Goal: Information Seeking & Learning: Learn about a topic

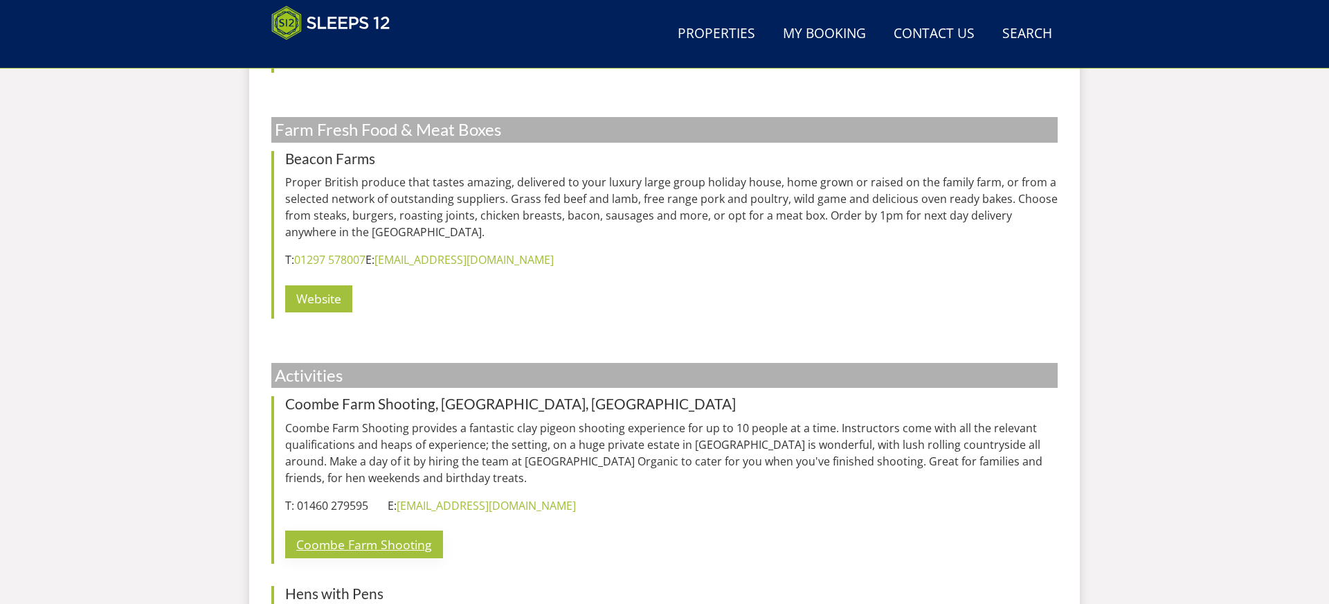
scroll to position [4328, 0]
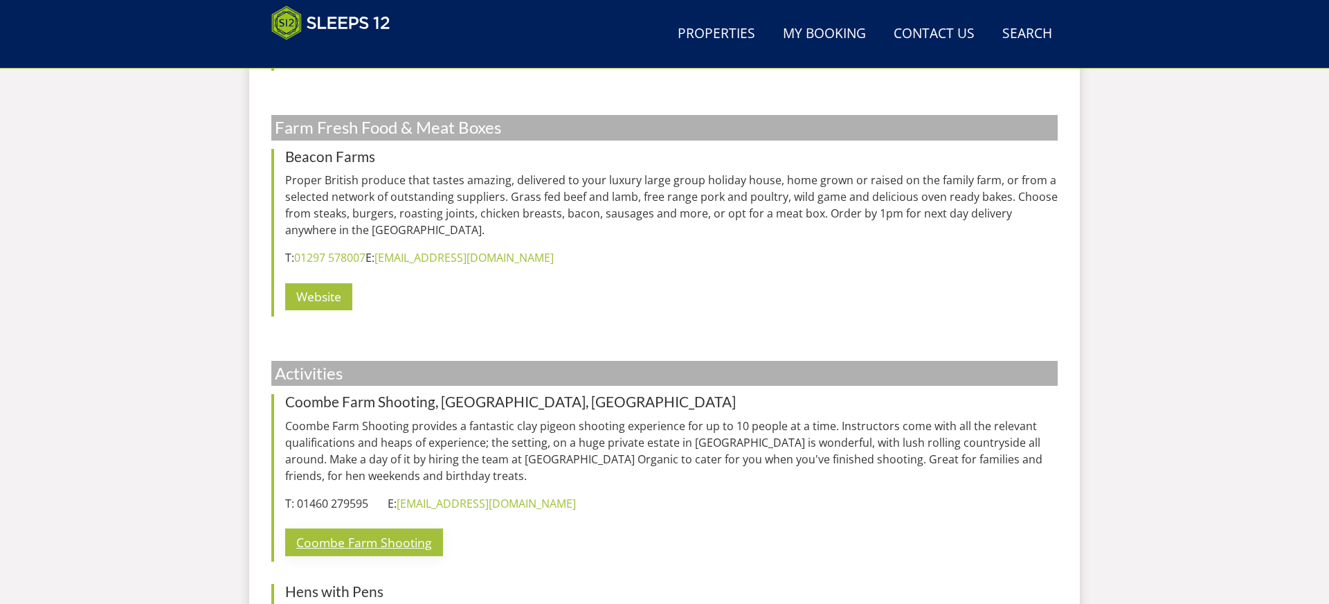
click at [352, 523] on p "Coombe Farm Shooting" at bounding box center [671, 542] width 773 height 39
click at [354, 528] on link "Coombe Farm Shooting" at bounding box center [364, 541] width 158 height 27
click at [458, 496] on link "[EMAIL_ADDRESS][DOMAIN_NAME]" at bounding box center [486, 503] width 179 height 15
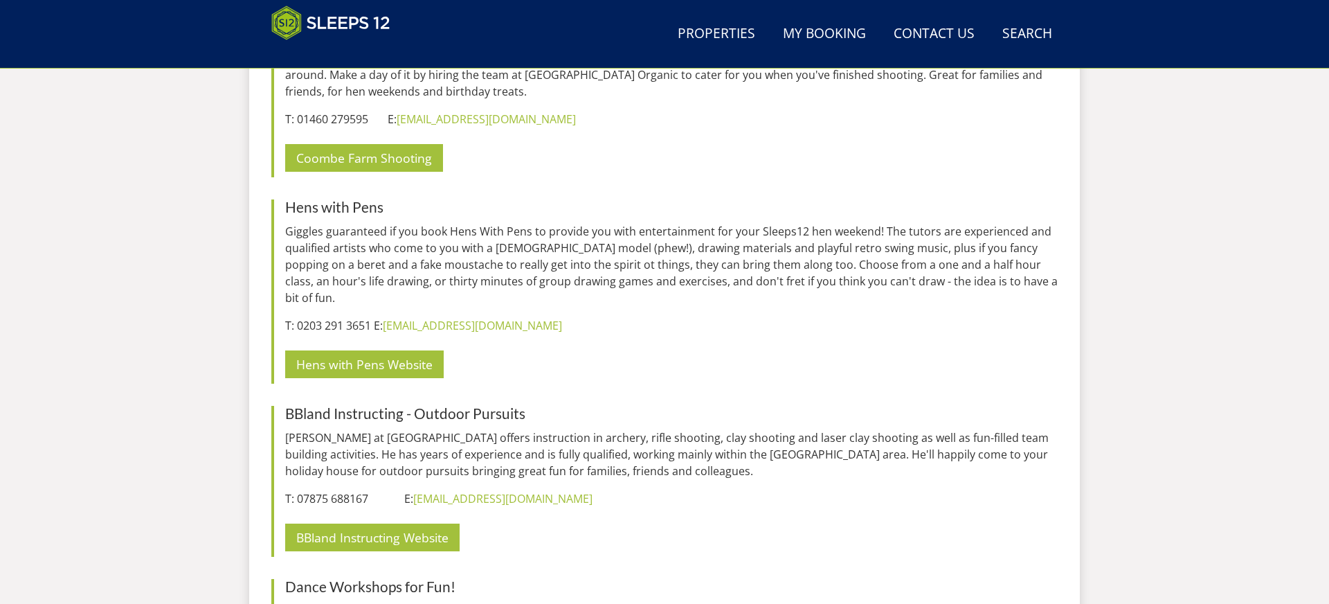
scroll to position [4716, 0]
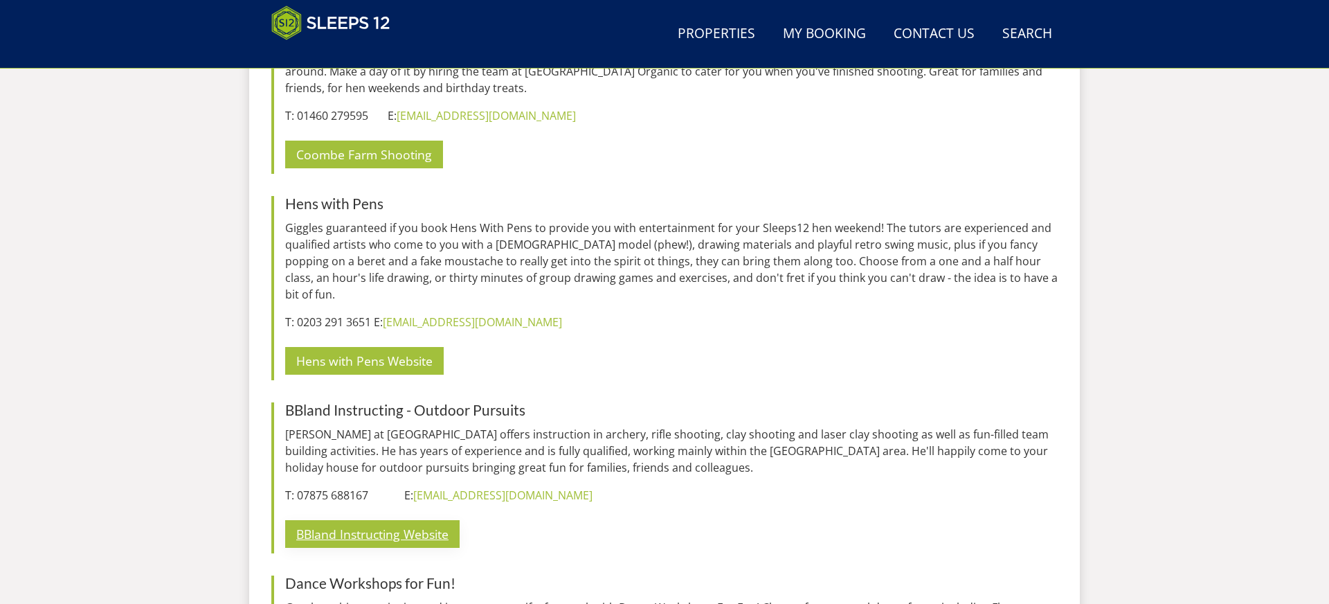
click at [374, 520] on link "BBland Instructing Website" at bounding box center [372, 533] width 174 height 27
drag, startPoint x: 286, startPoint y: 343, endPoint x: 400, endPoint y: 346, distance: 114.3
click at [400, 402] on h3 "BBland Instructing - Outdoor Pursuits" at bounding box center [671, 410] width 773 height 16
copy h3 "BBland Instructing"
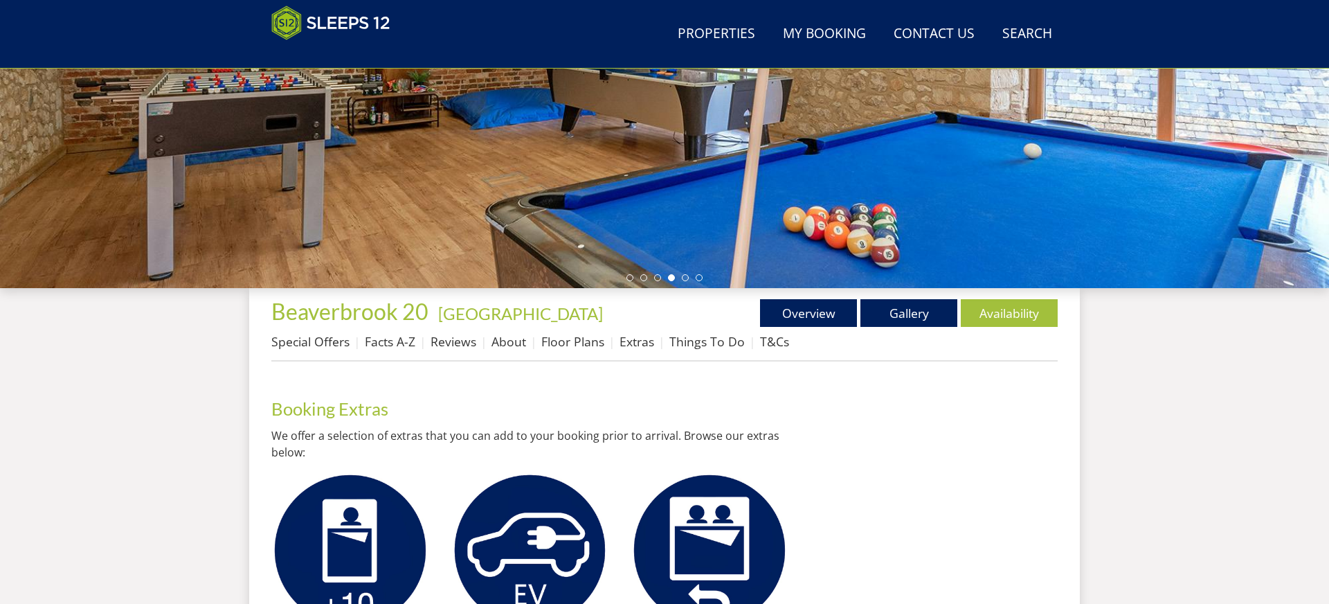
scroll to position [313, 0]
click at [709, 348] on link "Things To Do" at bounding box center [706, 340] width 75 height 17
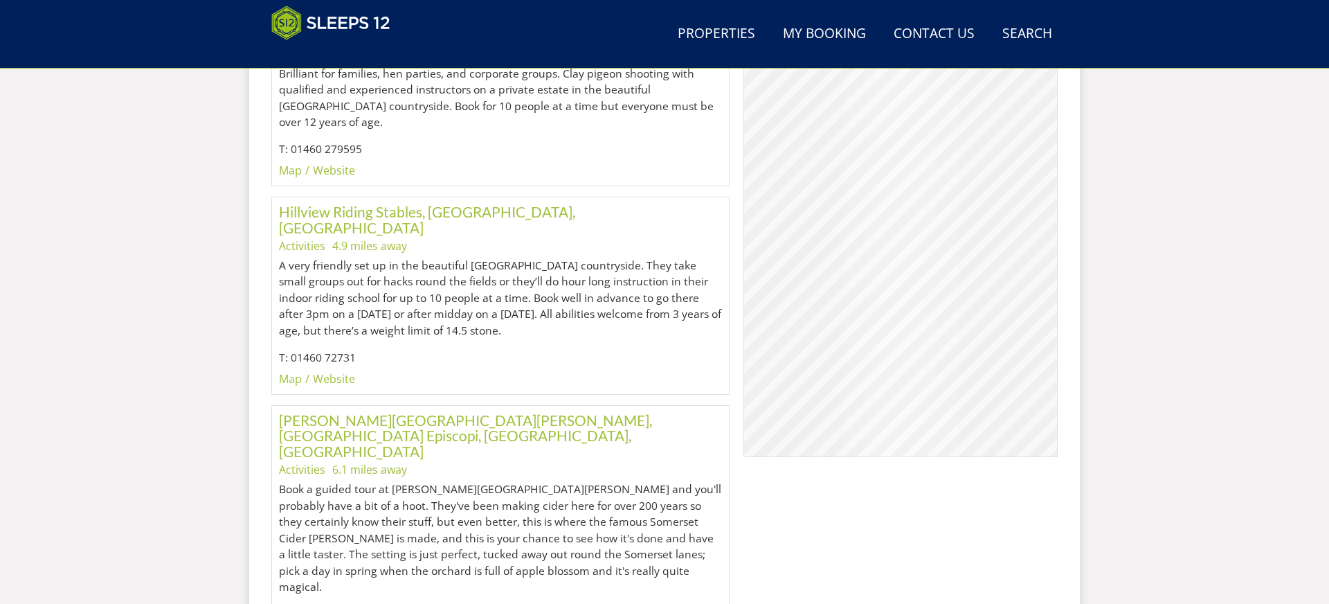
scroll to position [6343, 0]
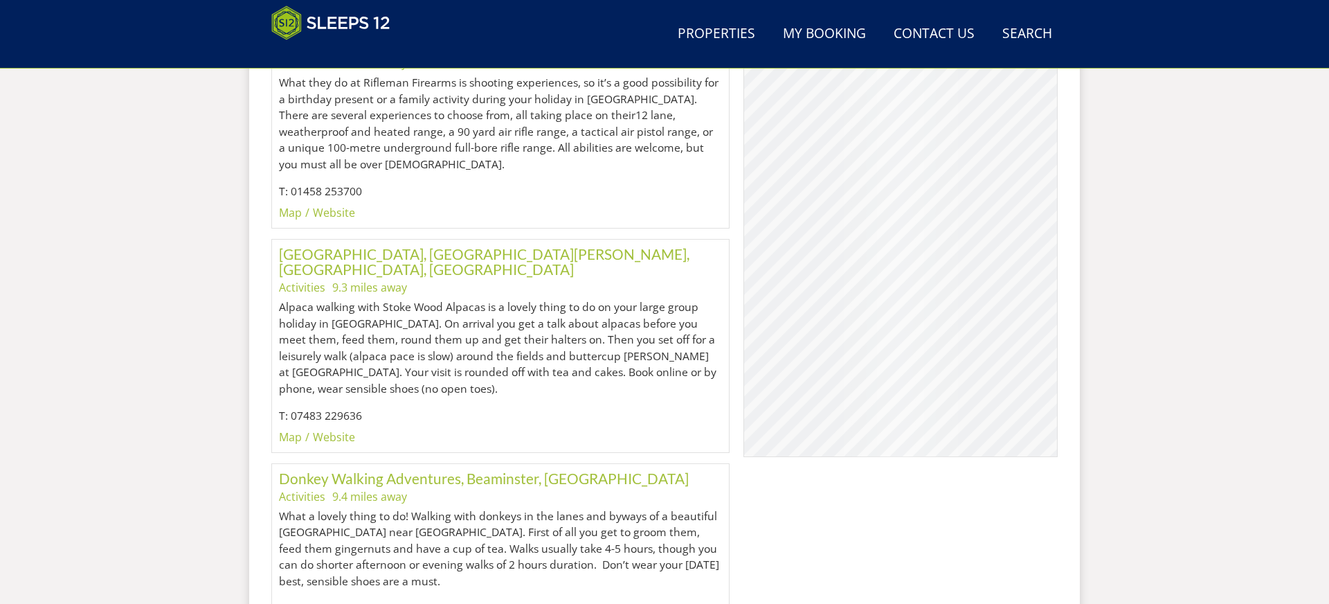
scroll to position [7208, 0]
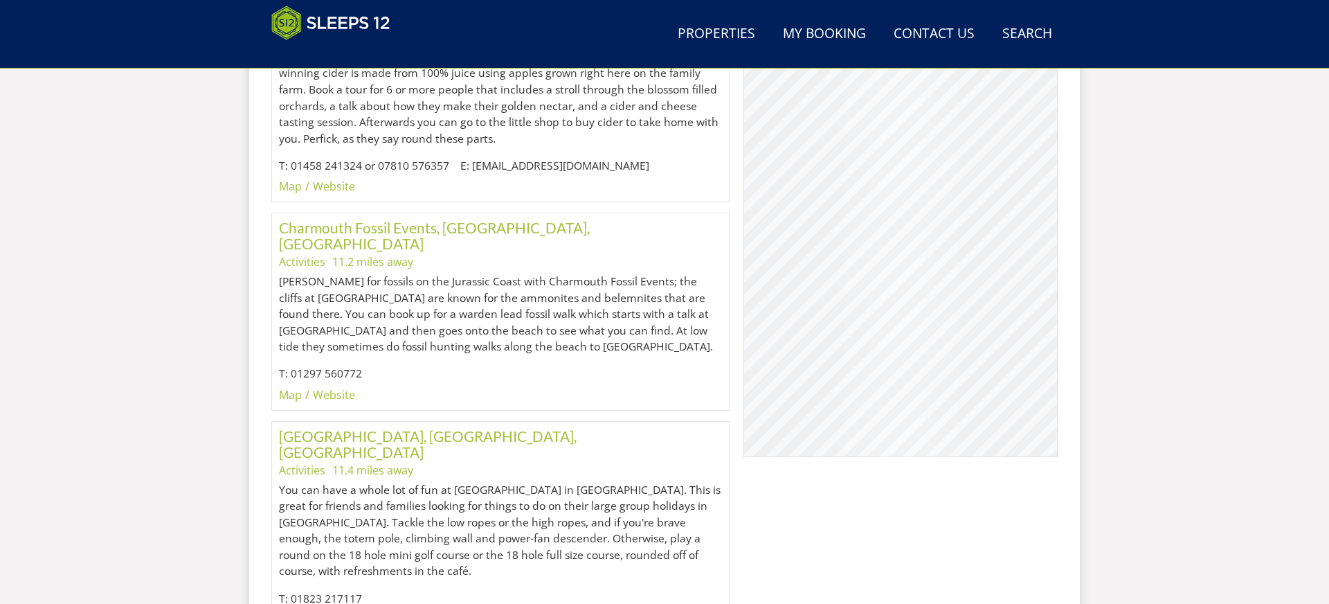
scroll to position [8316, 0]
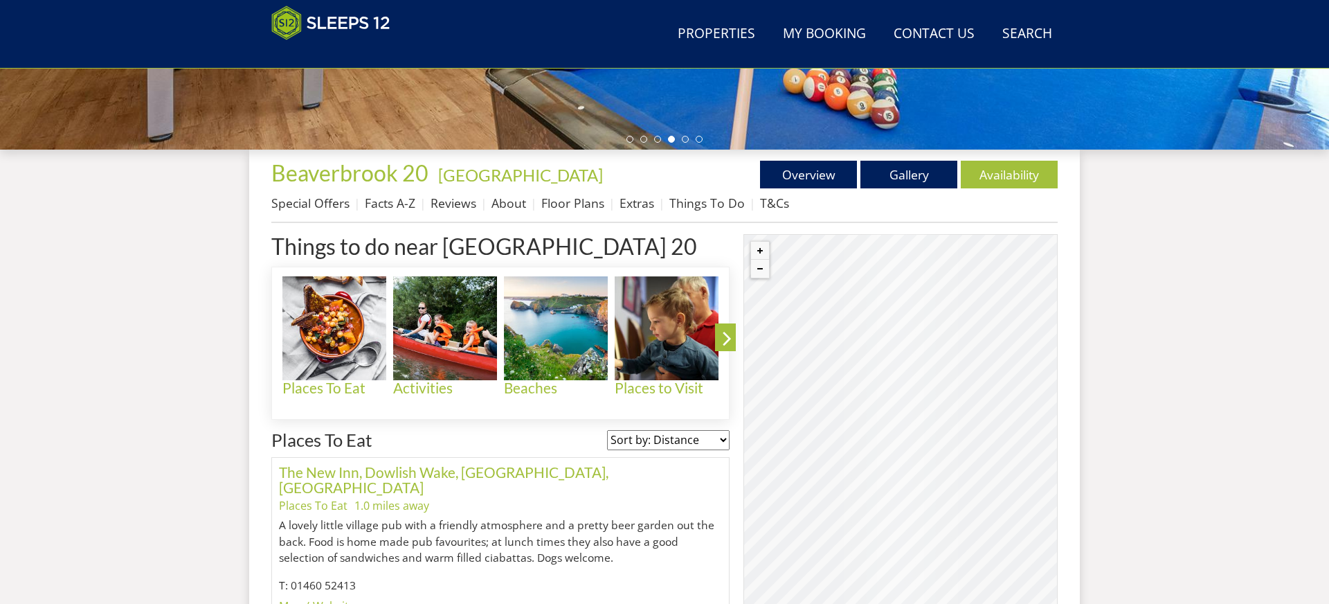
scroll to position [455, 0]
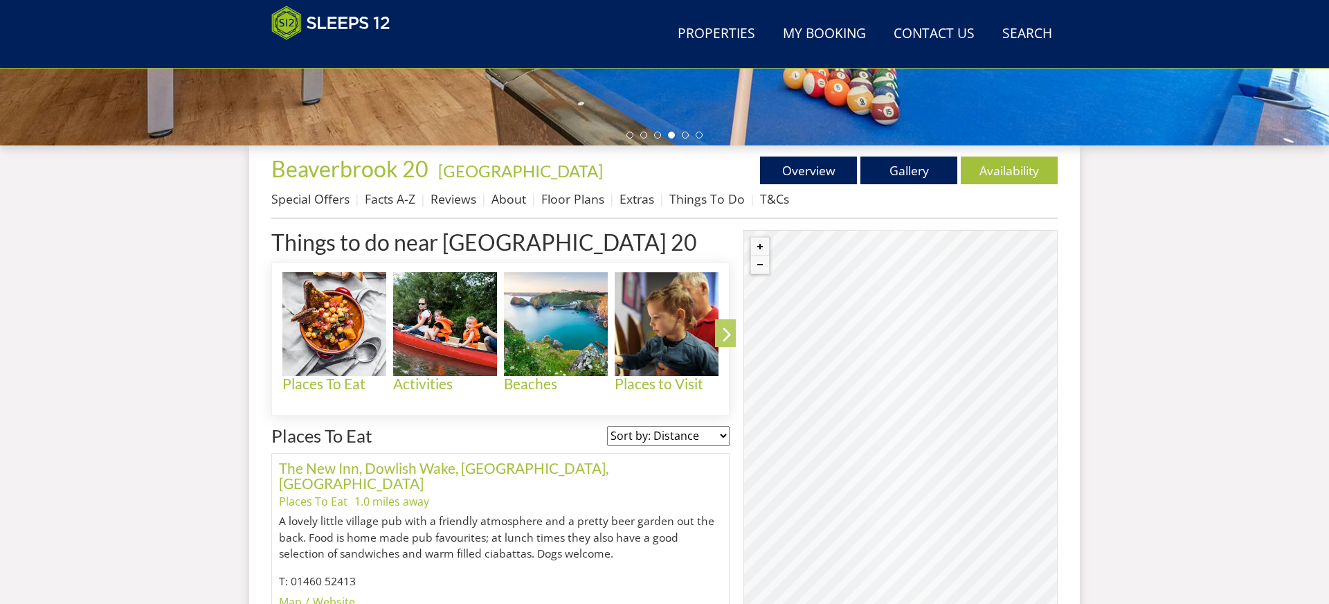
click at [724, 326] on icon at bounding box center [727, 337] width 24 height 33
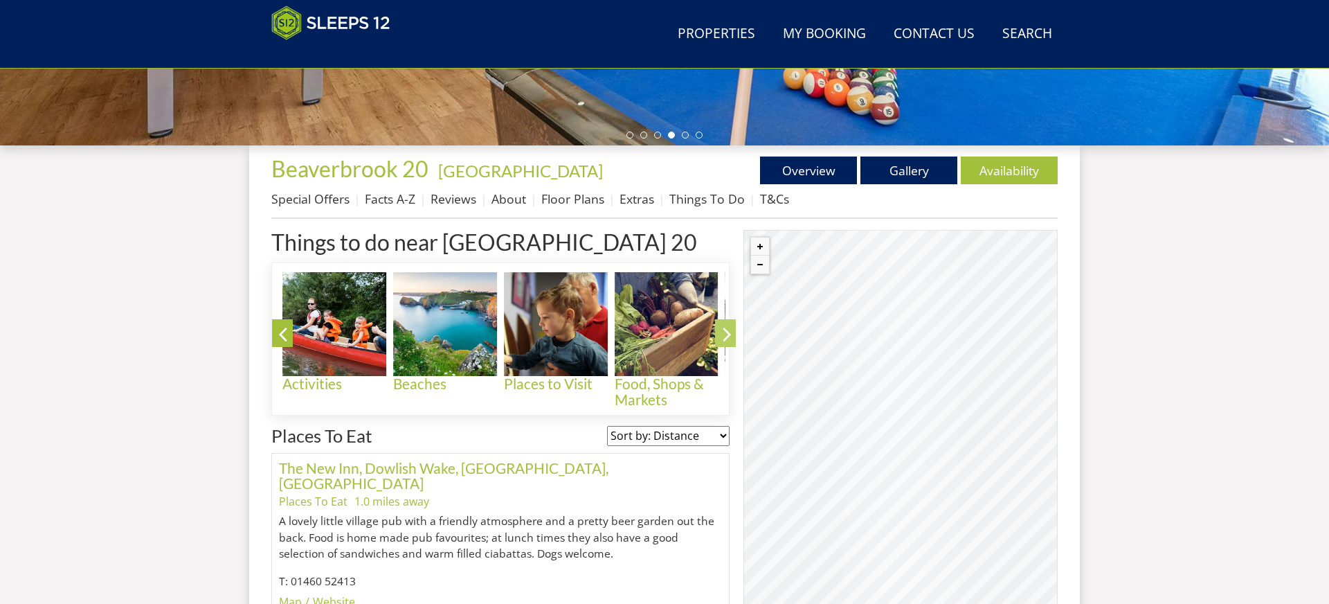
click at [726, 324] on icon at bounding box center [727, 337] width 24 height 33
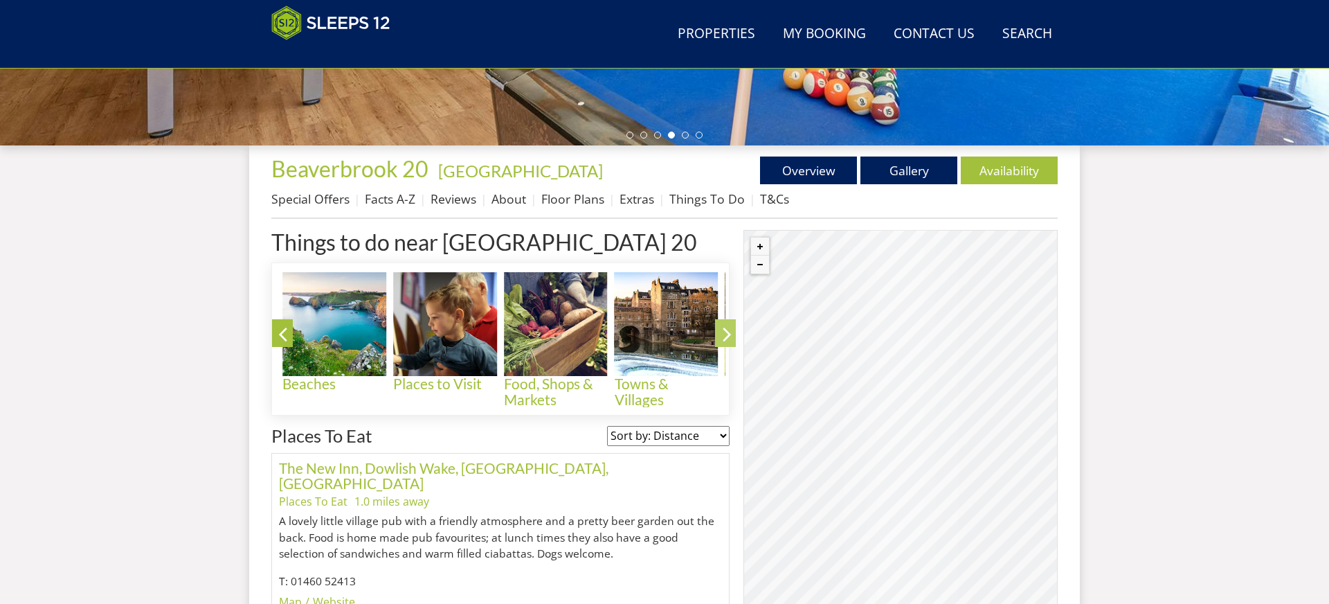
click at [726, 324] on icon at bounding box center [727, 337] width 24 height 33
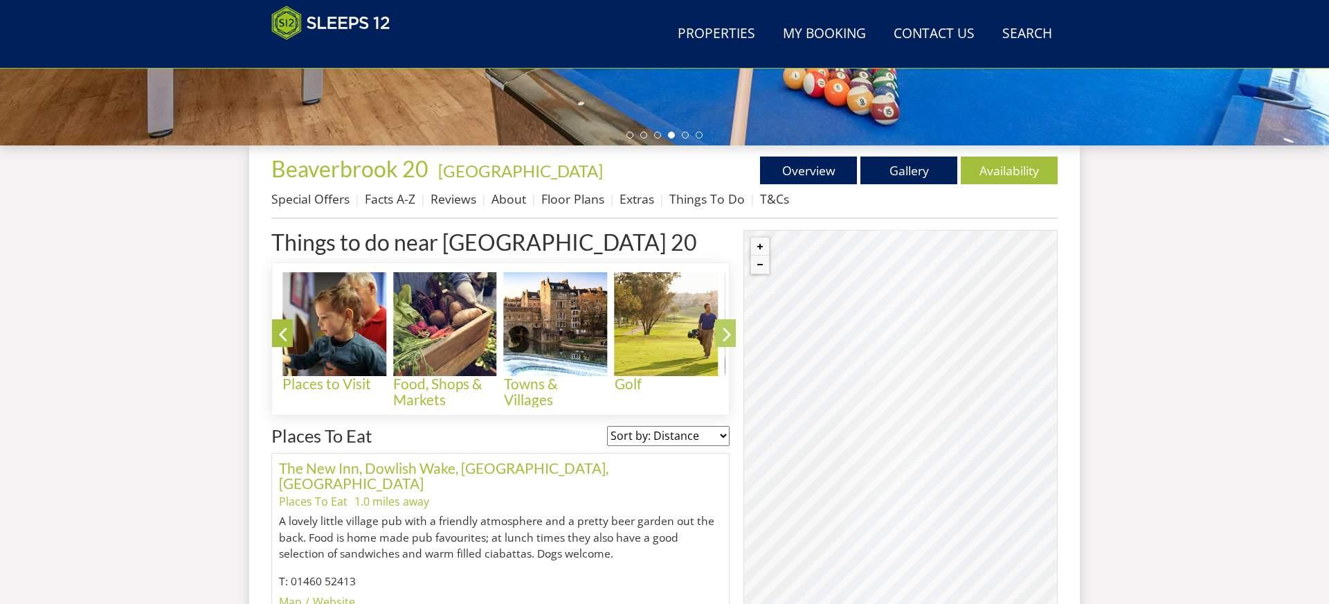
click at [726, 324] on icon at bounding box center [727, 337] width 24 height 33
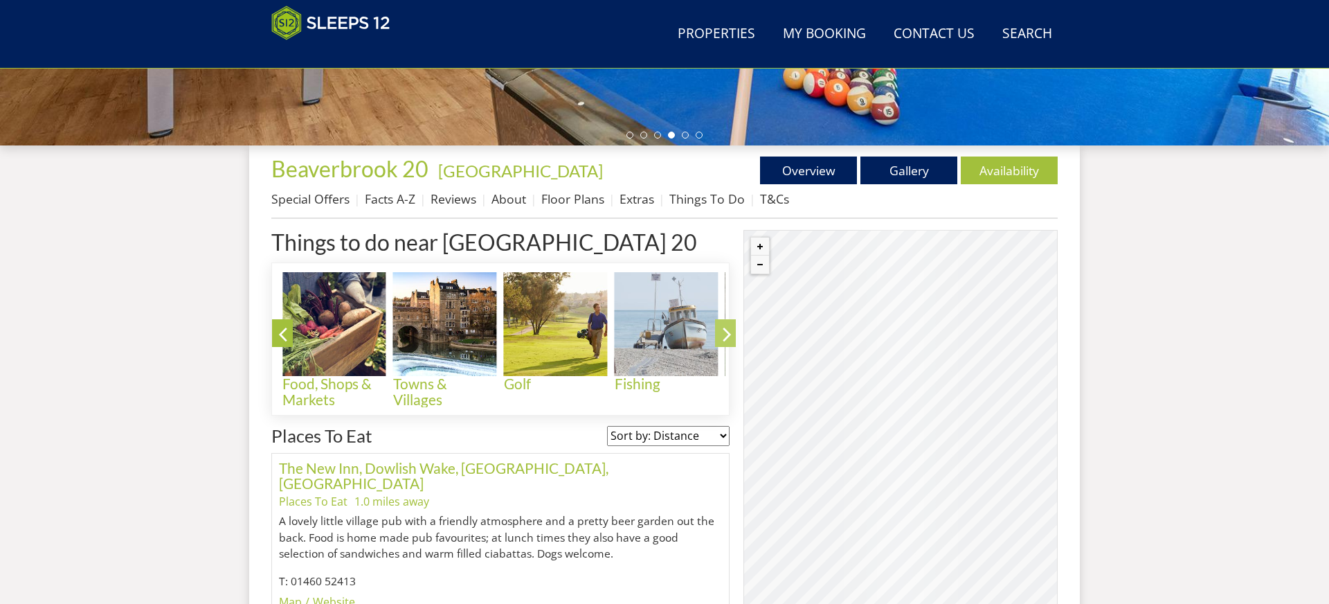
click at [726, 324] on icon at bounding box center [727, 337] width 24 height 33
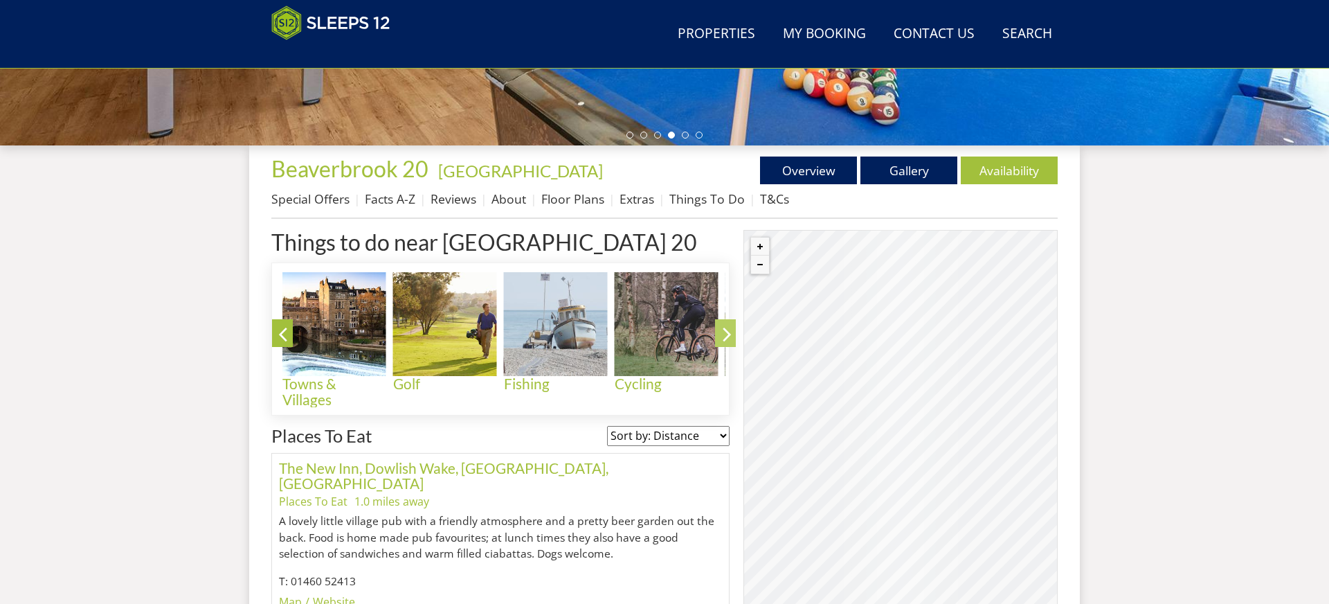
click at [726, 324] on icon at bounding box center [727, 337] width 24 height 33
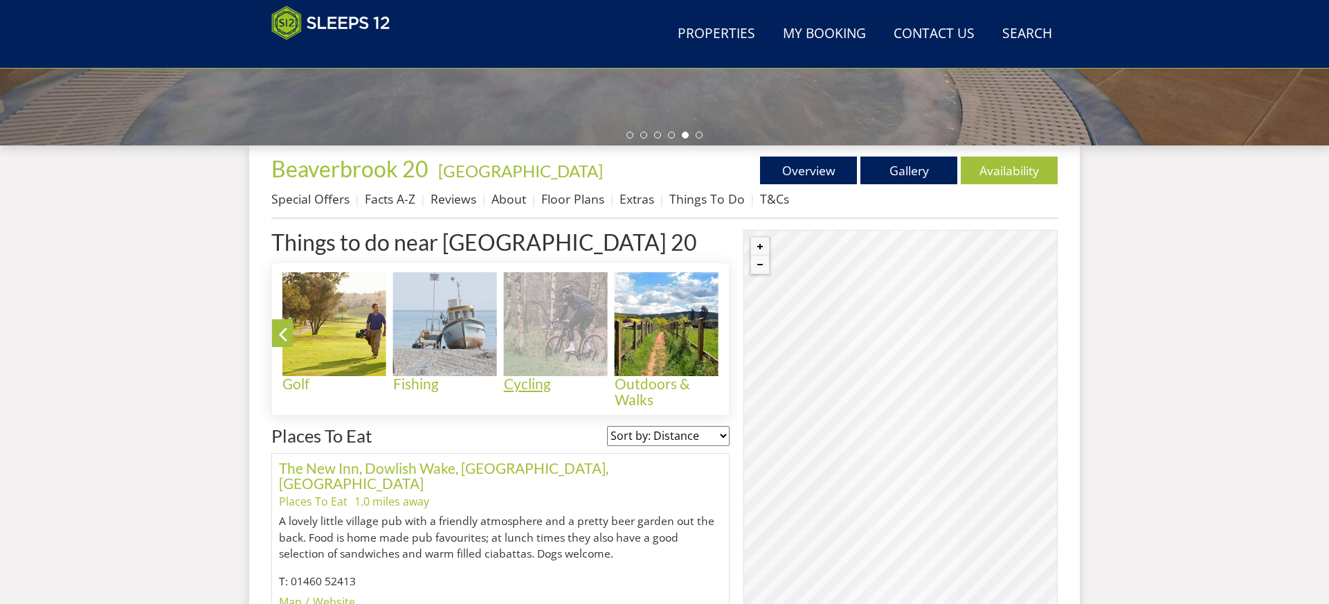
click at [568, 327] on img at bounding box center [556, 324] width 104 height 104
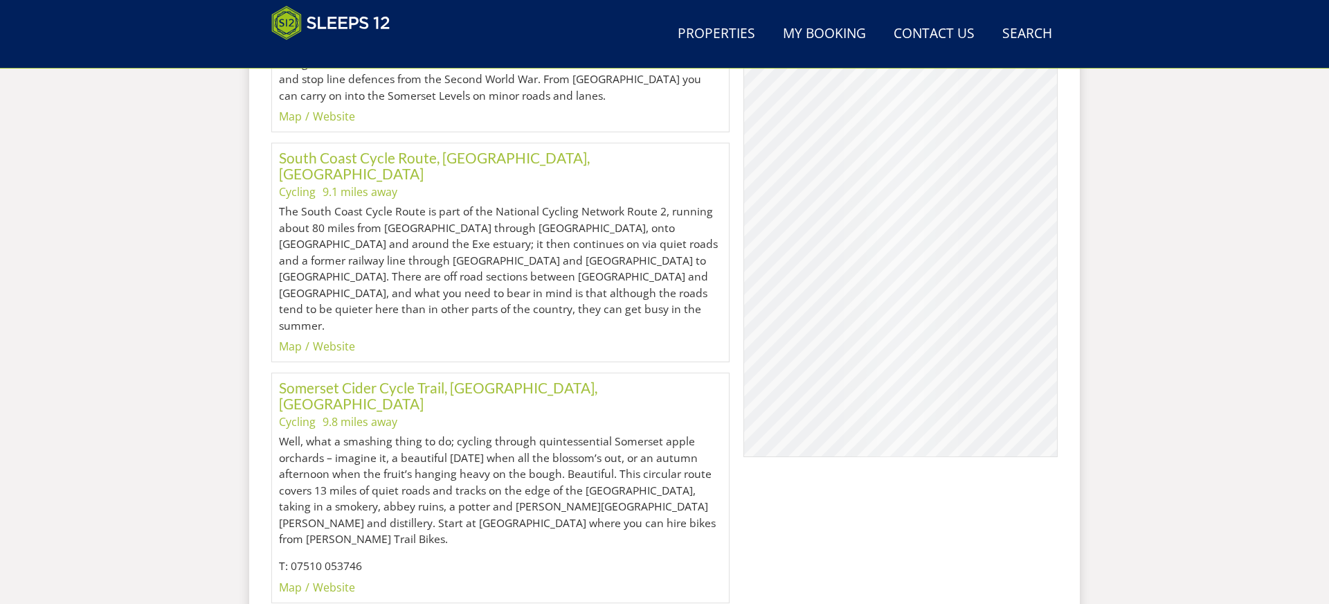
scroll to position [980, 0]
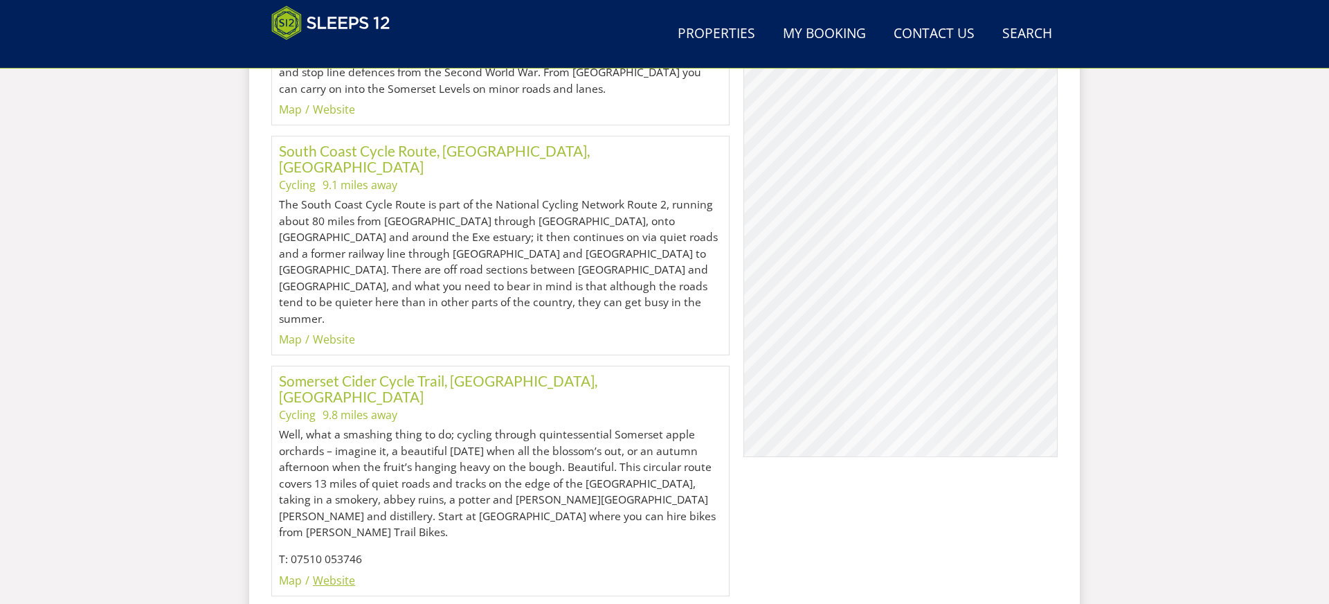
click at [332, 573] on link "Website" at bounding box center [334, 580] width 42 height 15
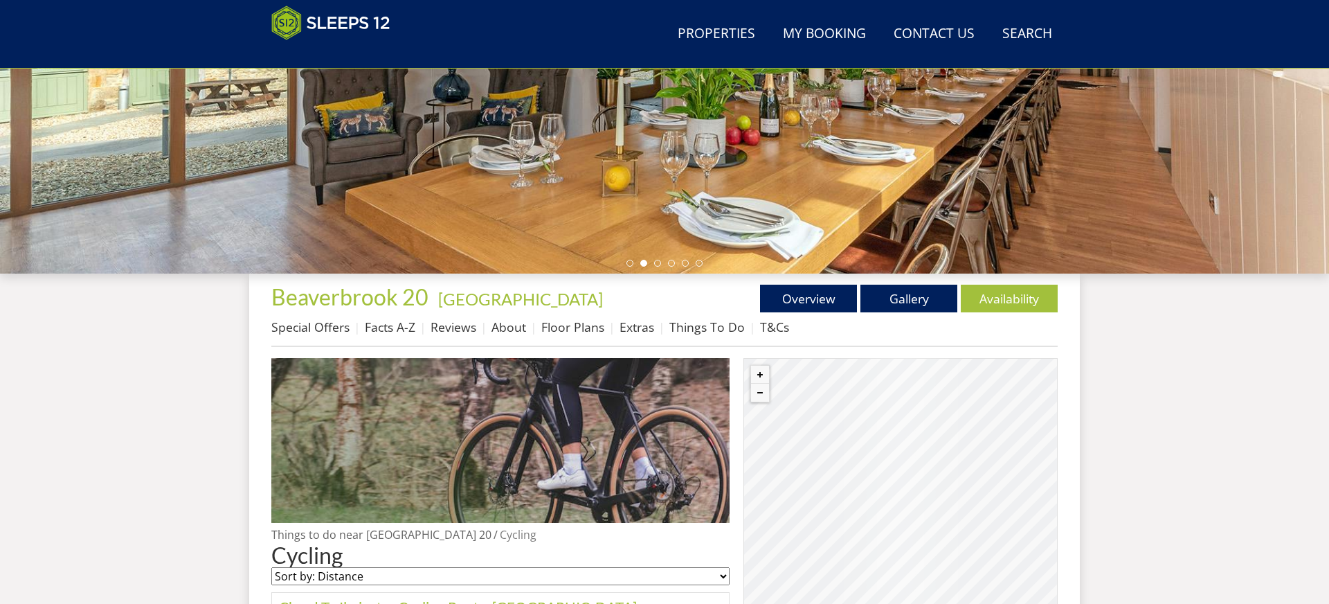
scroll to position [356, 0]
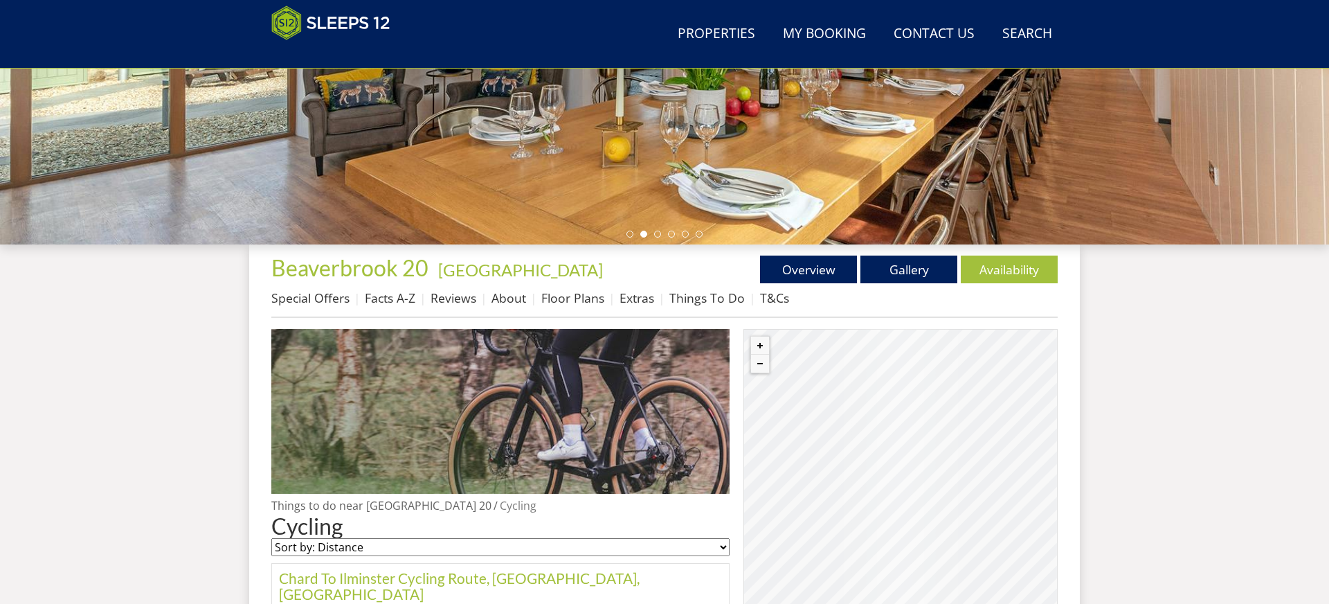
scroll to position [455, 0]
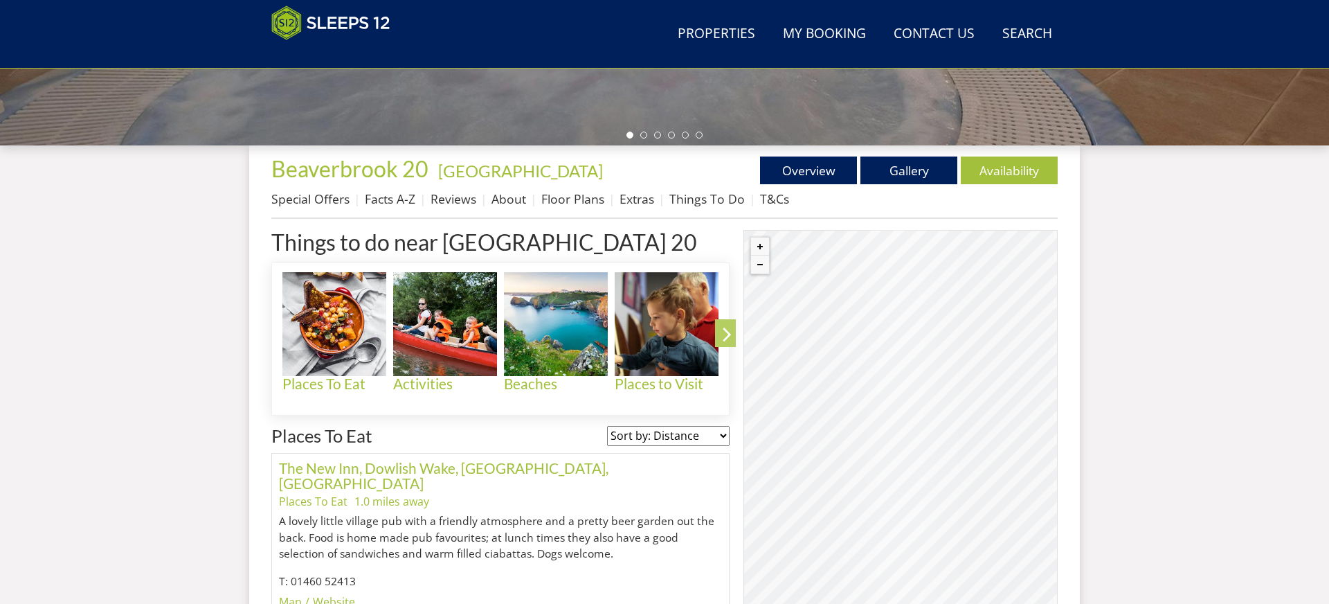
click at [725, 334] on icon at bounding box center [727, 337] width 24 height 33
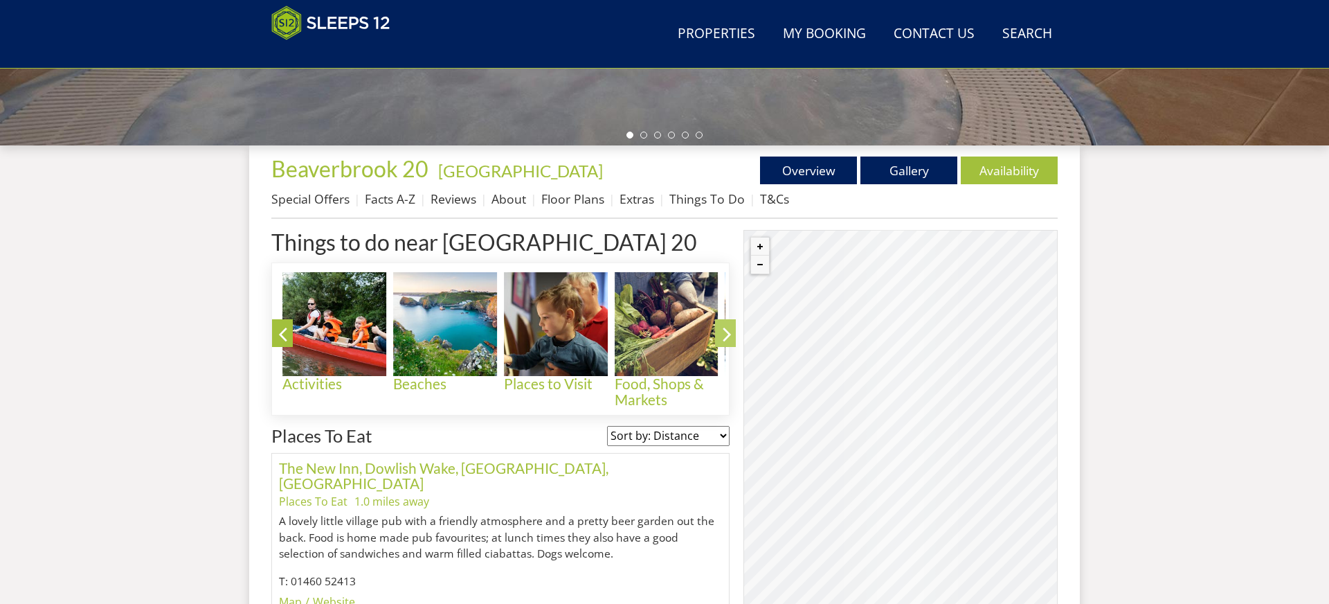
click at [725, 334] on icon at bounding box center [727, 337] width 24 height 33
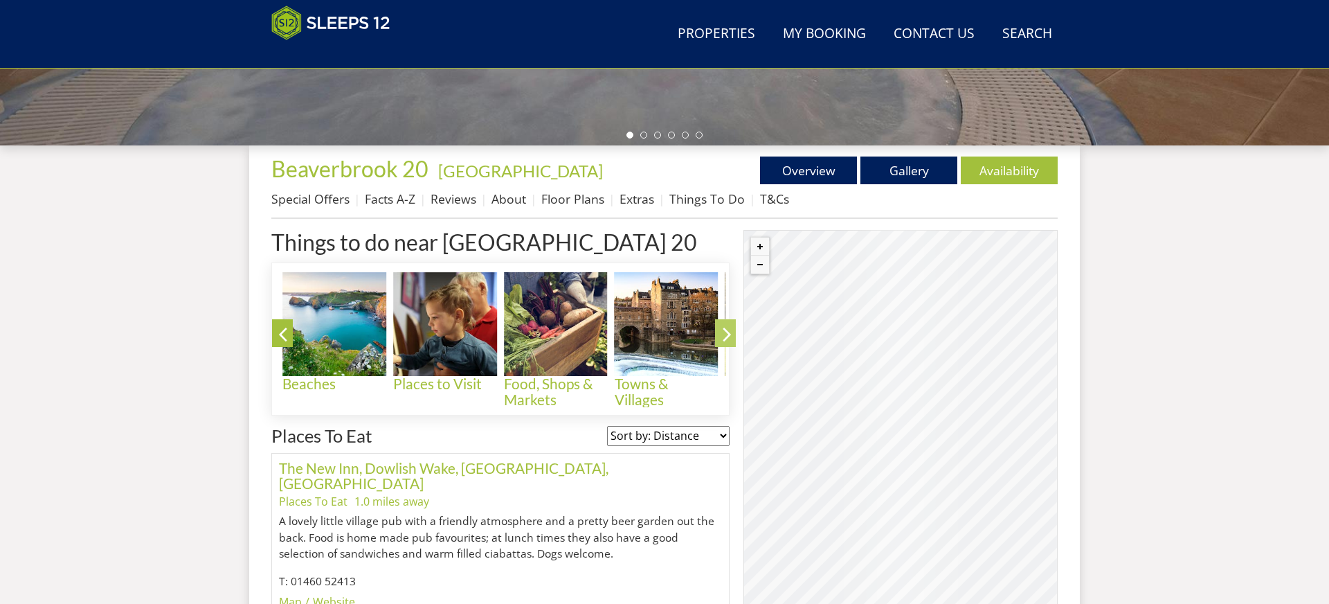
click at [725, 334] on icon at bounding box center [727, 337] width 24 height 33
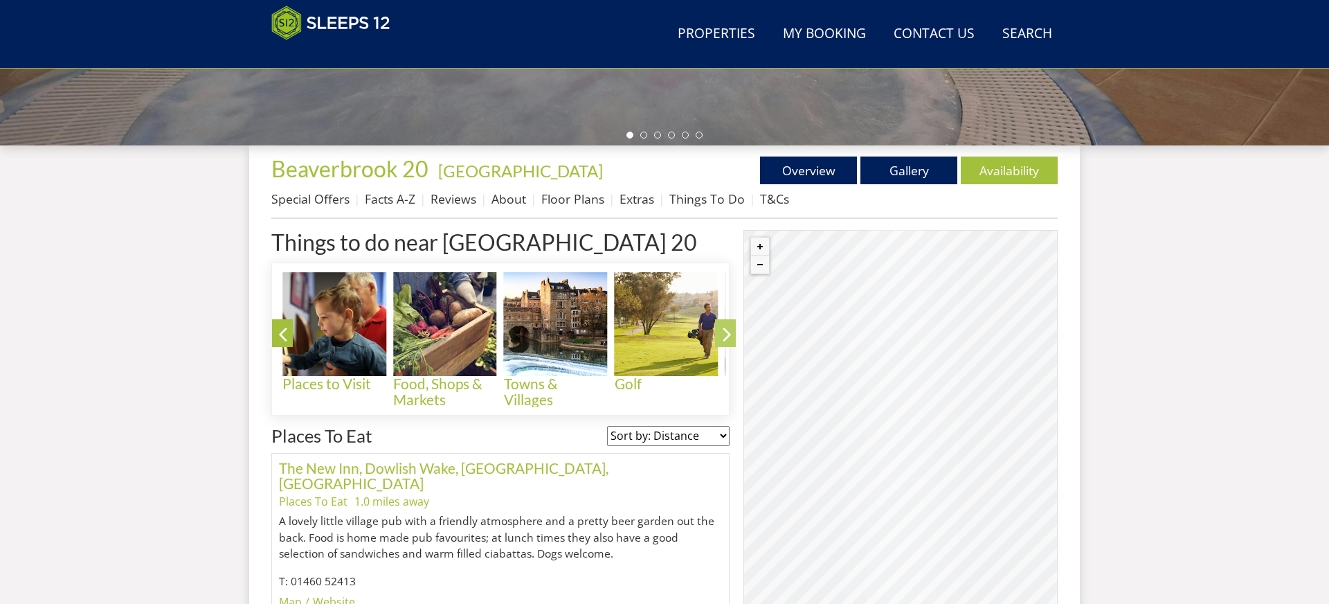
click at [725, 334] on icon at bounding box center [727, 337] width 24 height 33
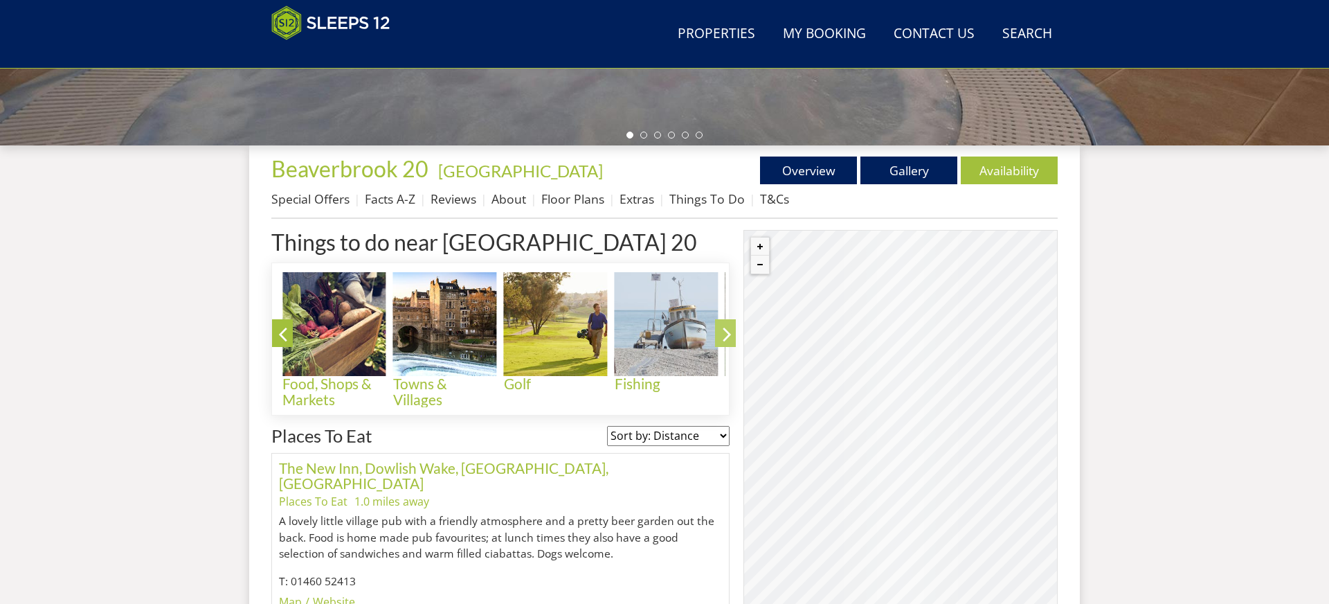
click at [725, 326] on icon at bounding box center [727, 337] width 24 height 33
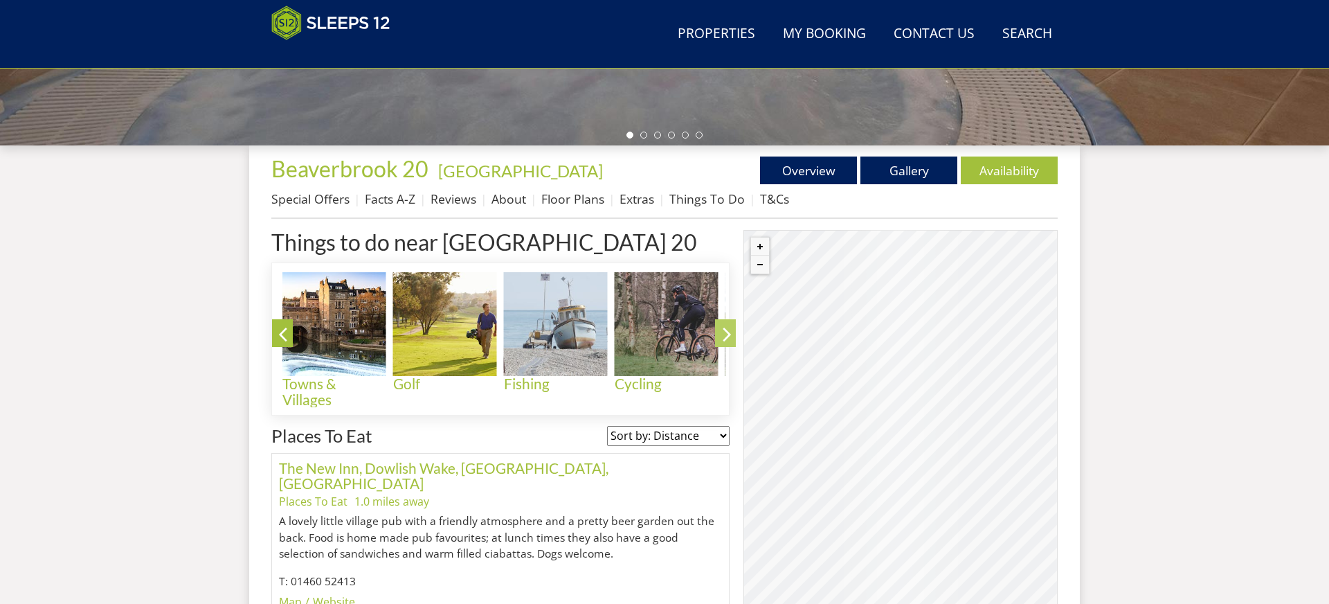
click at [725, 326] on icon at bounding box center [727, 337] width 24 height 33
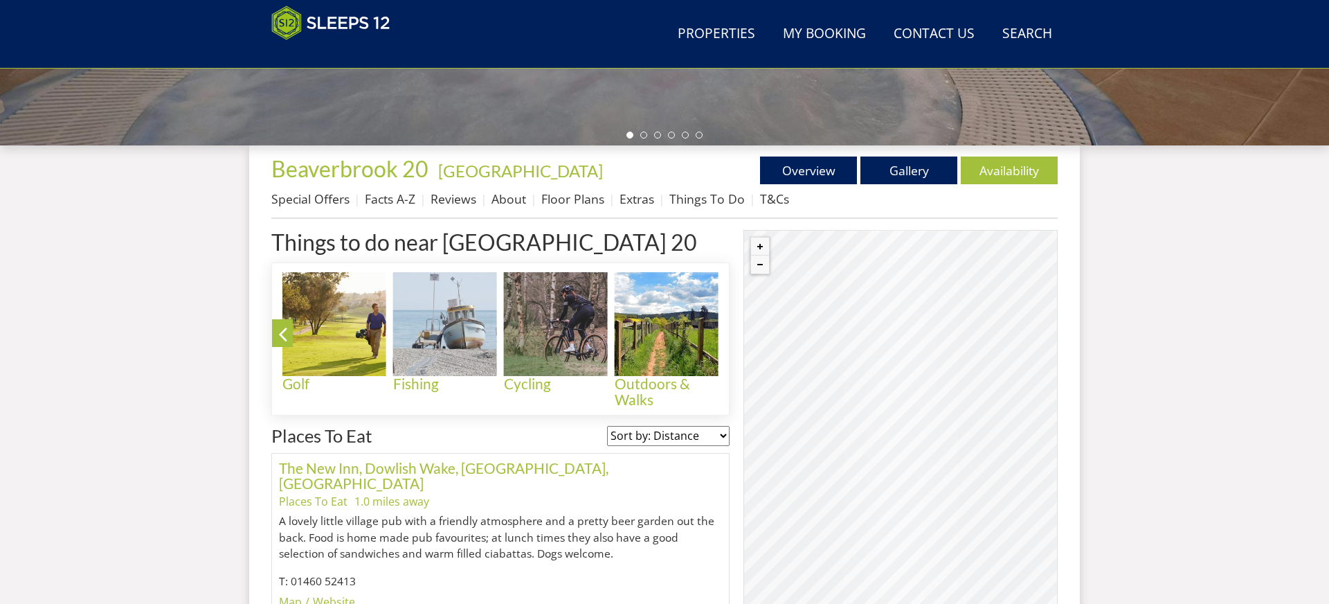
click at [725, 326] on icon at bounding box center [727, 337] width 24 height 33
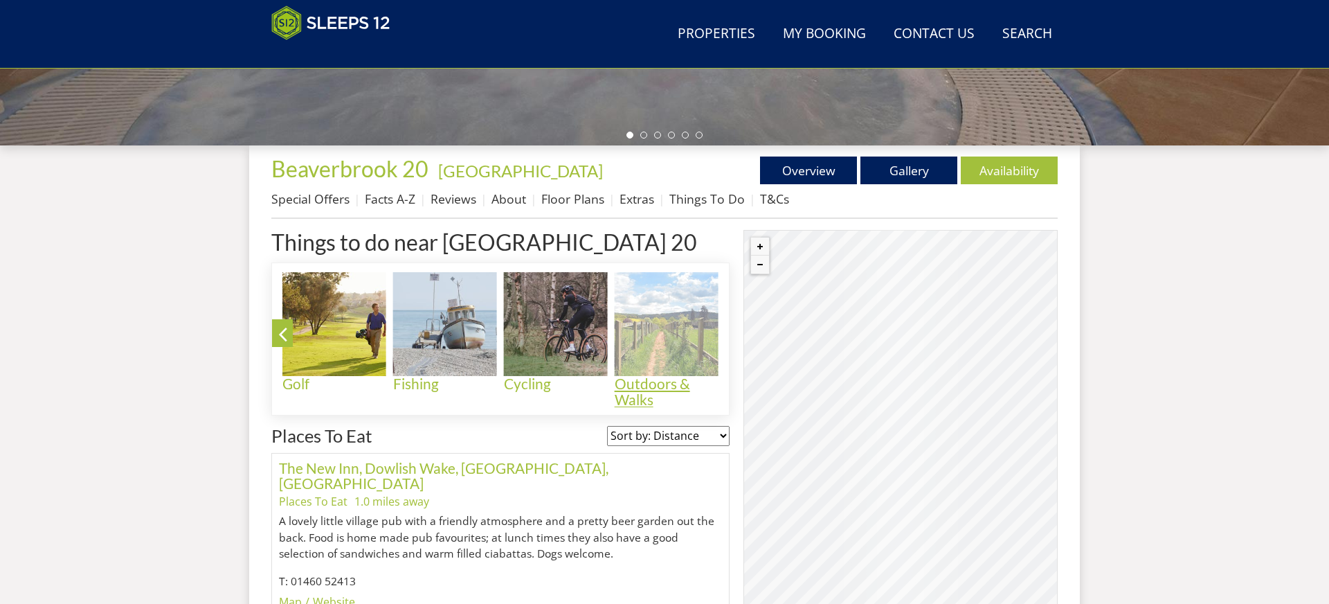
click at [686, 355] on img at bounding box center [667, 324] width 104 height 104
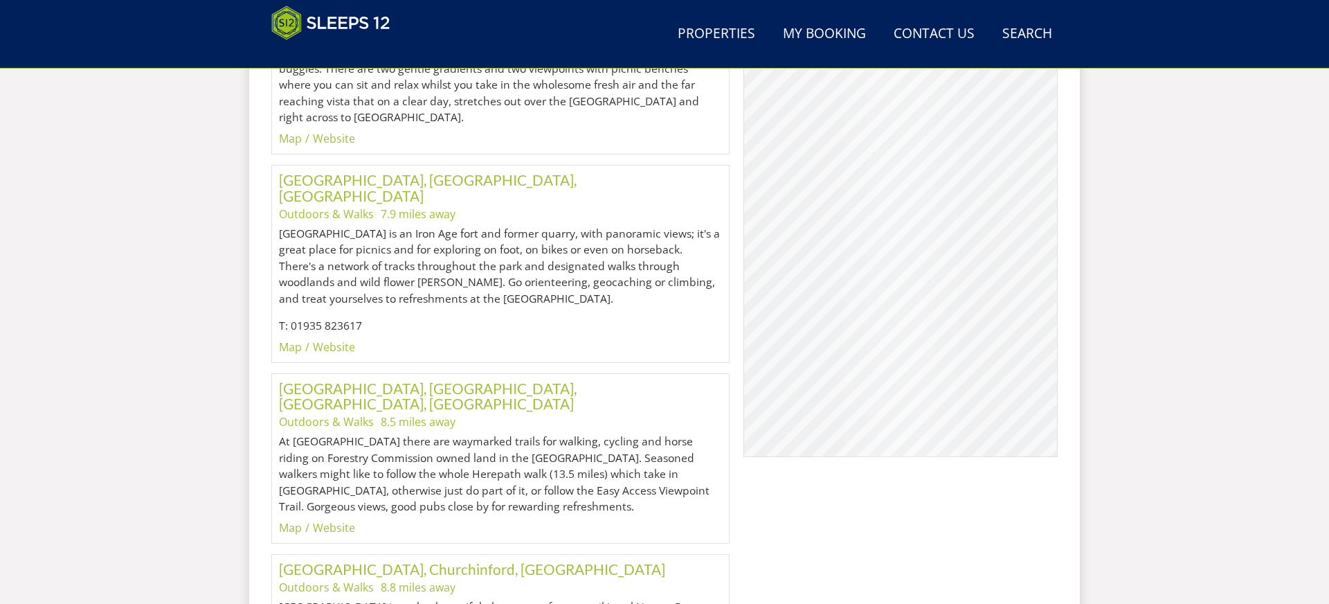
scroll to position [1918, 0]
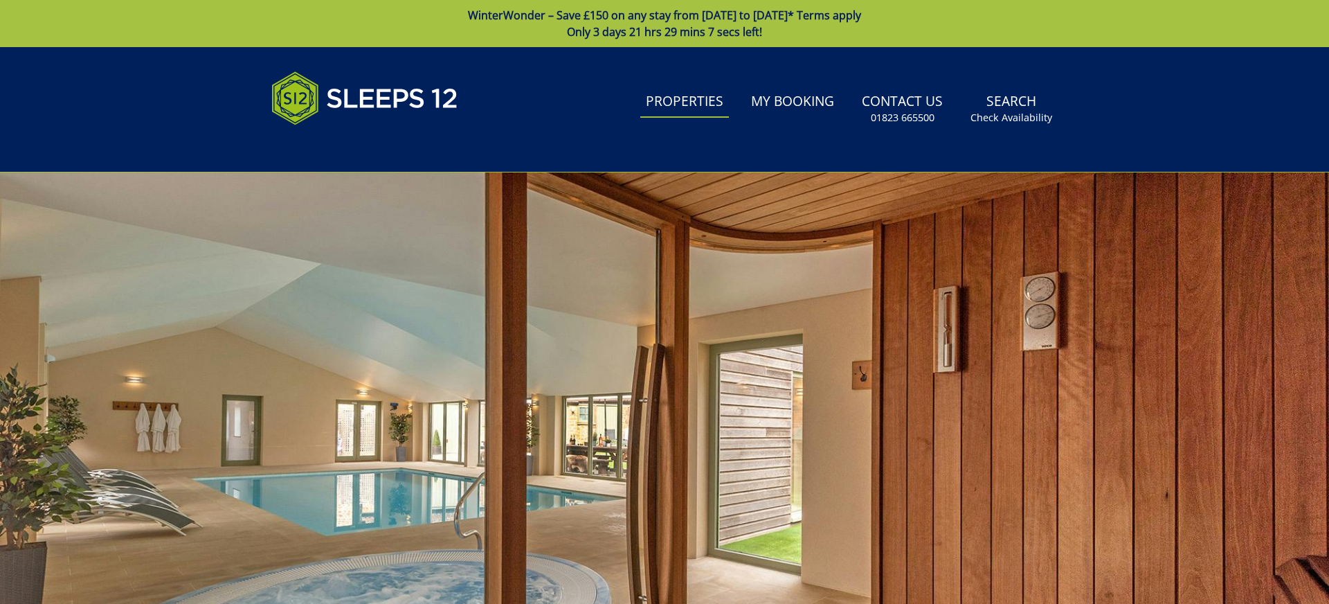
click at [679, 101] on link "Properties" at bounding box center [684, 102] width 89 height 31
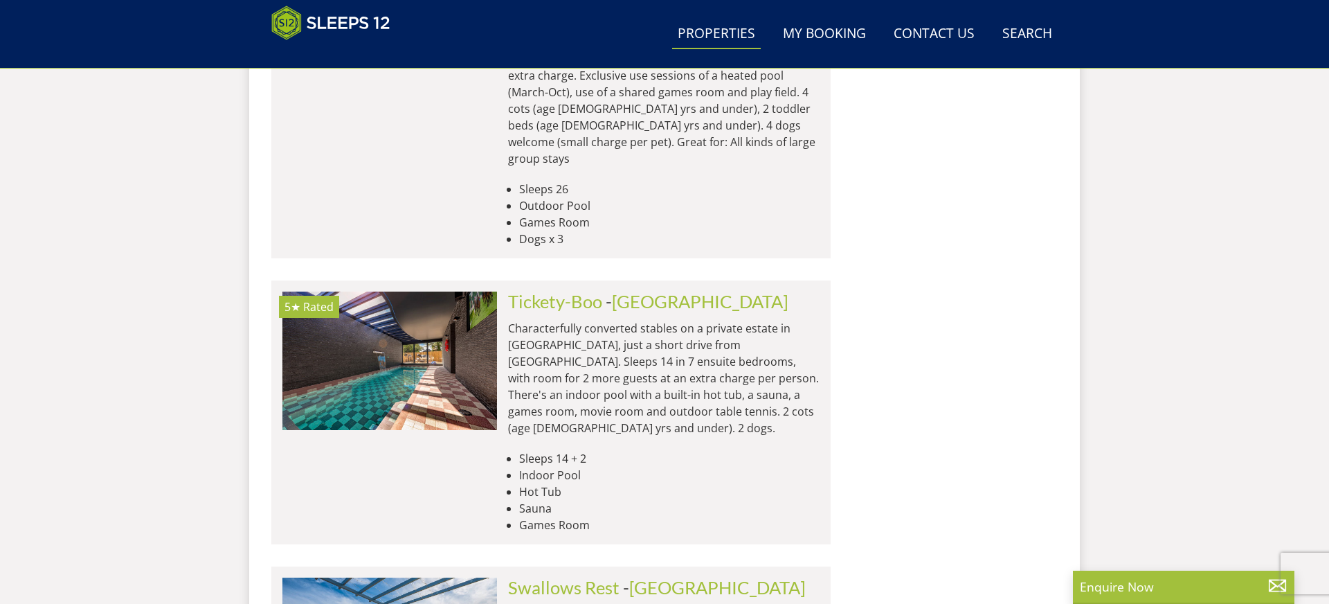
scroll to position [5652, 0]
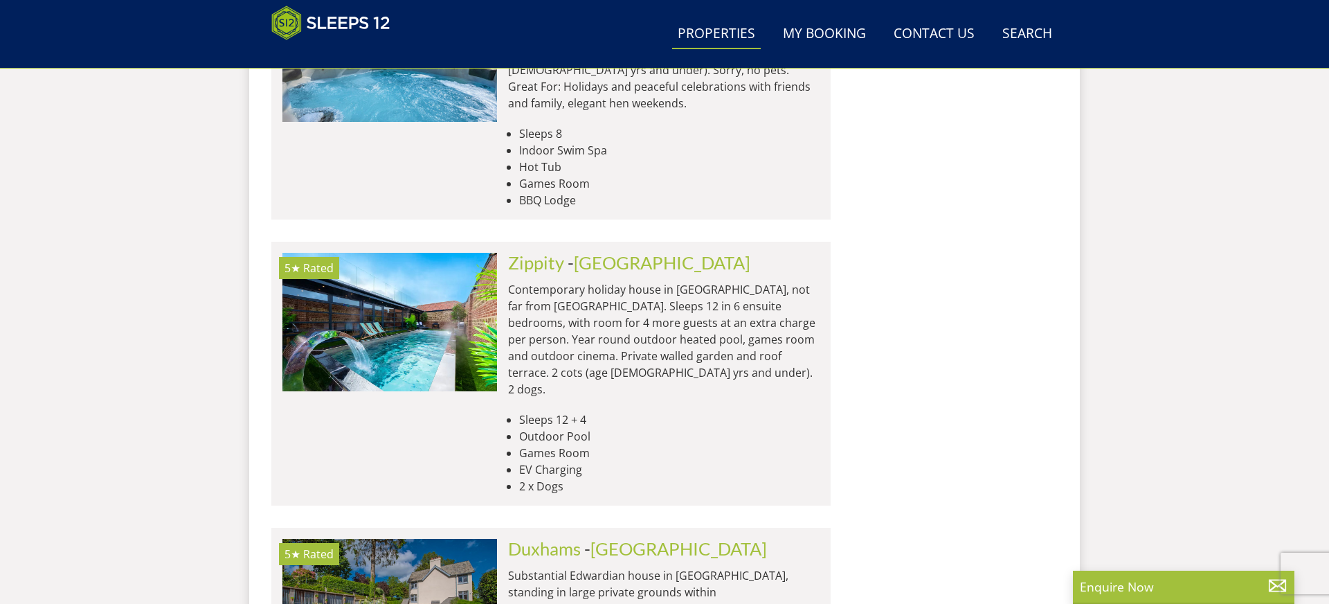
scroll to position [6334, 0]
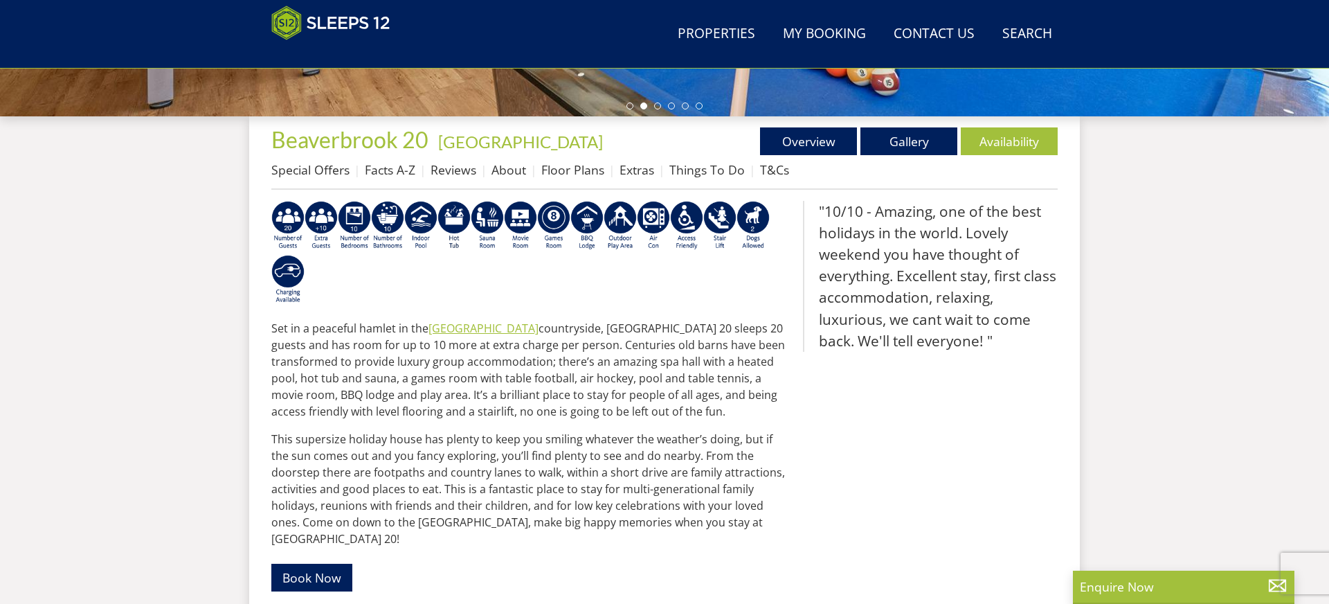
scroll to position [486, 0]
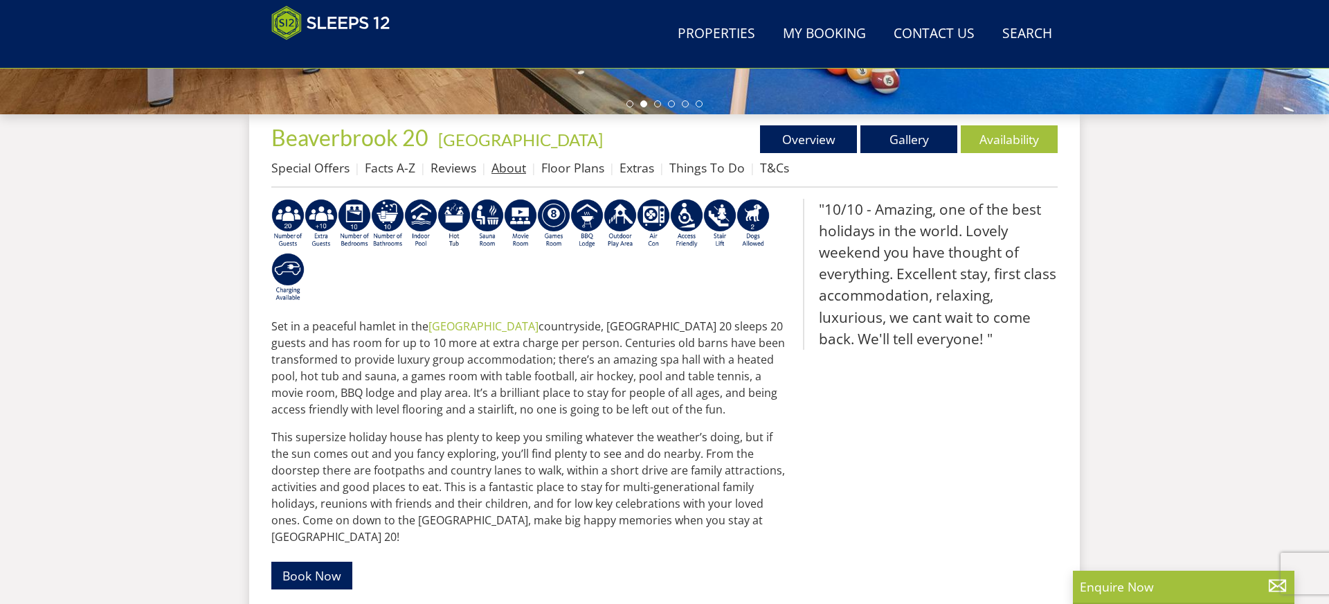
click at [505, 165] on link "About" at bounding box center [509, 167] width 35 height 17
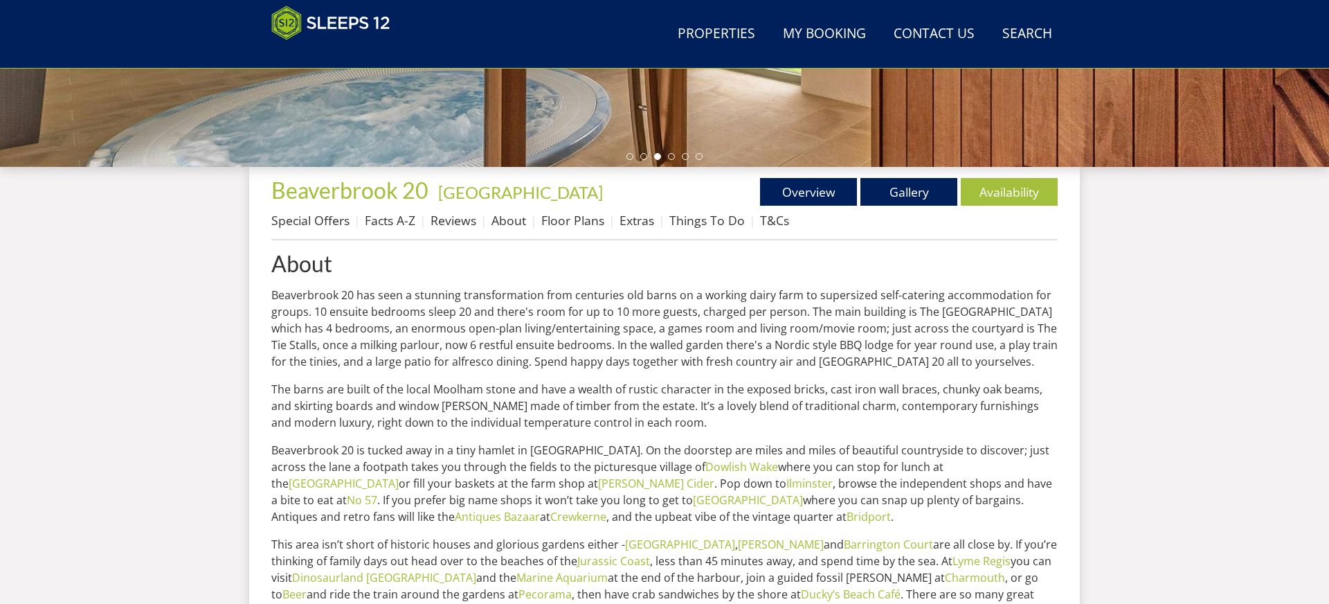
scroll to position [435, 0]
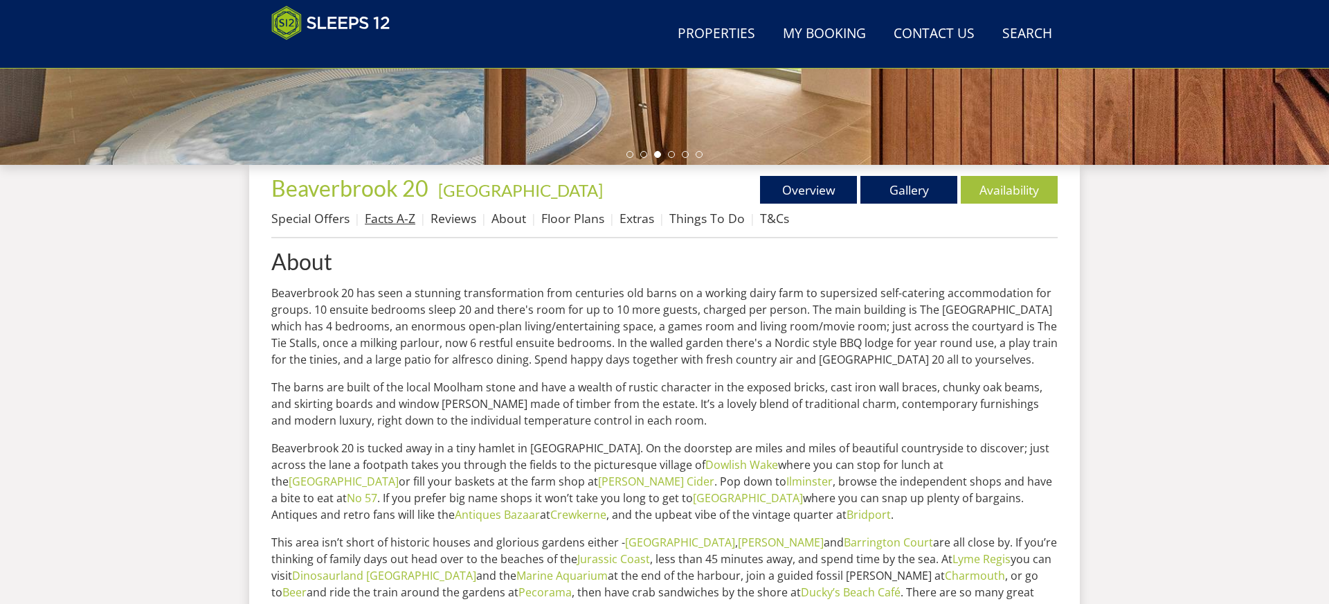
click at [384, 217] on link "Facts A-Z" at bounding box center [390, 218] width 51 height 17
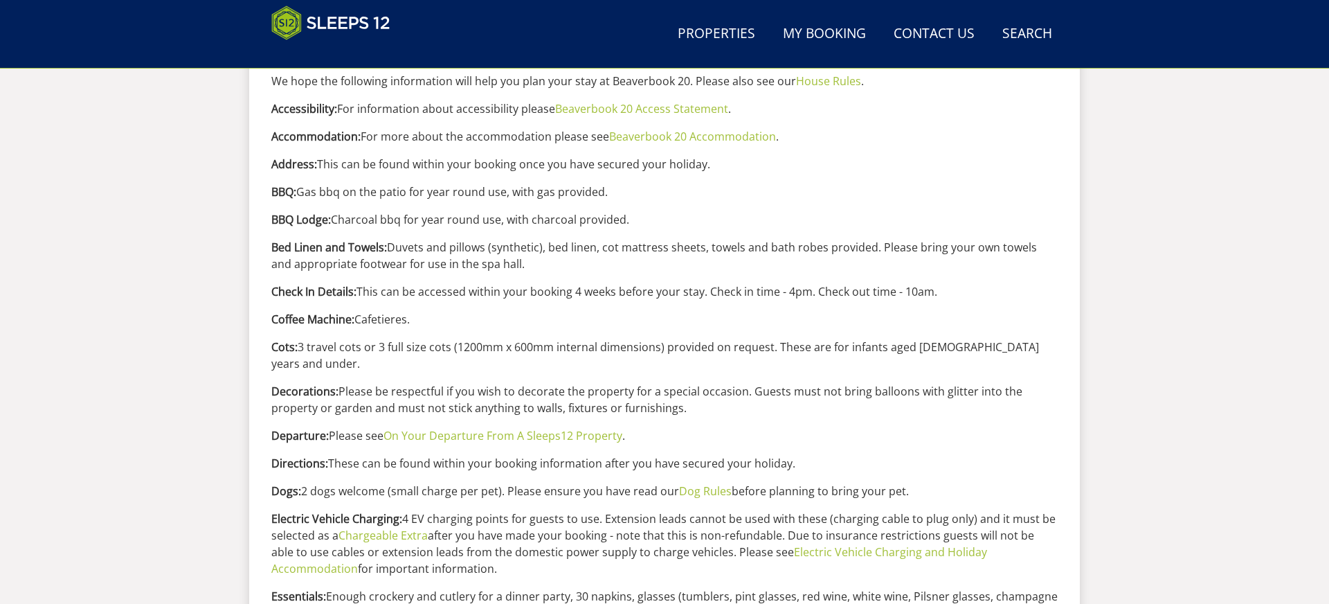
scroll to position [629, 0]
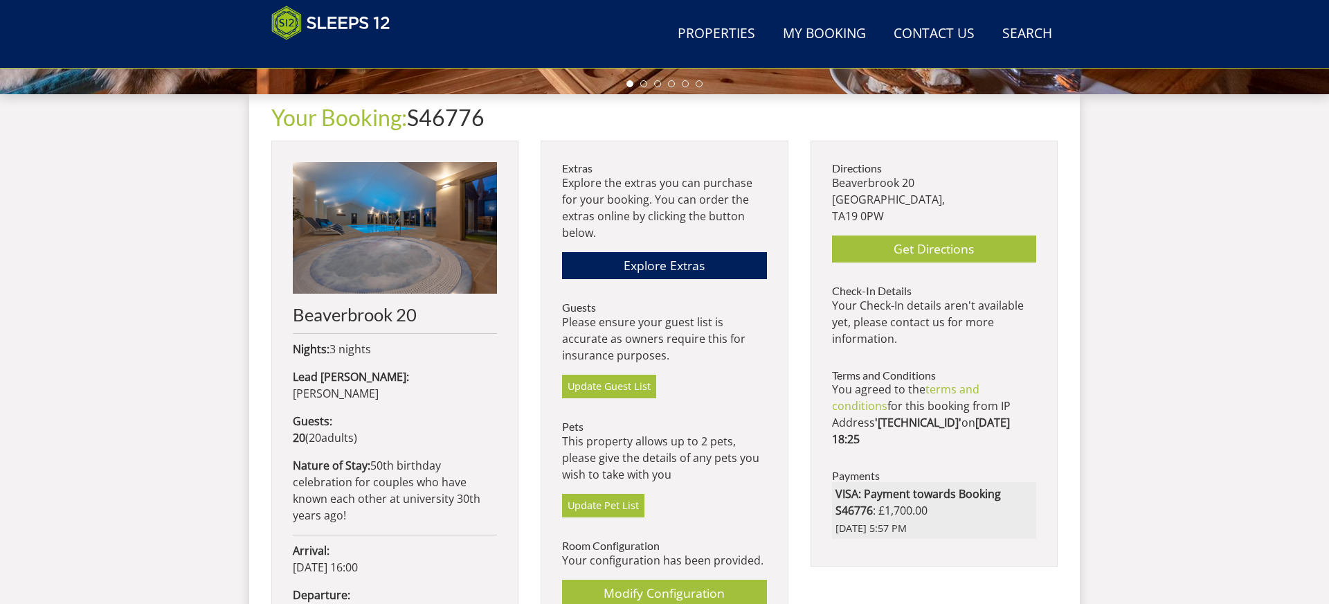
scroll to position [507, 0]
